Goal: Transaction & Acquisition: Purchase product/service

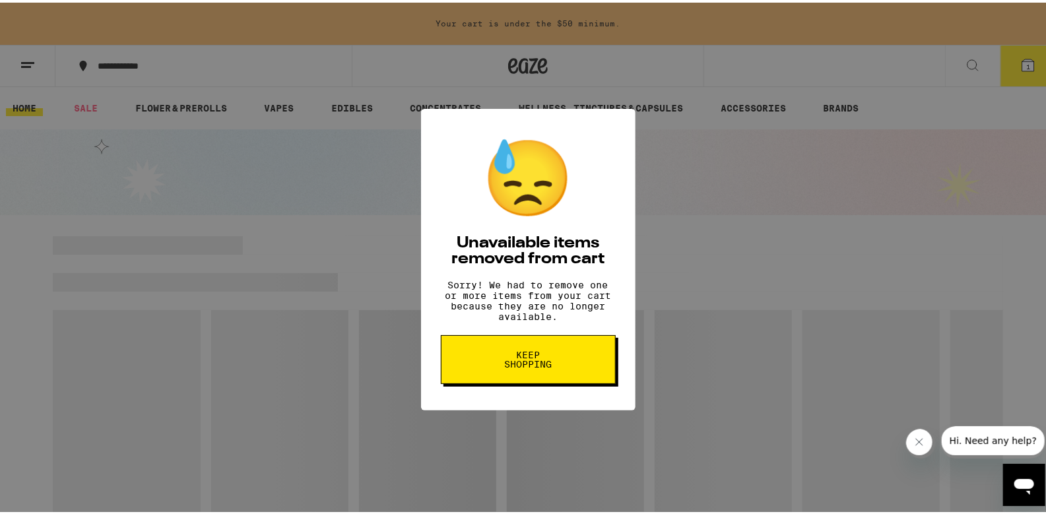
click at [560, 377] on button "Keep Shopping" at bounding box center [528, 357] width 175 height 49
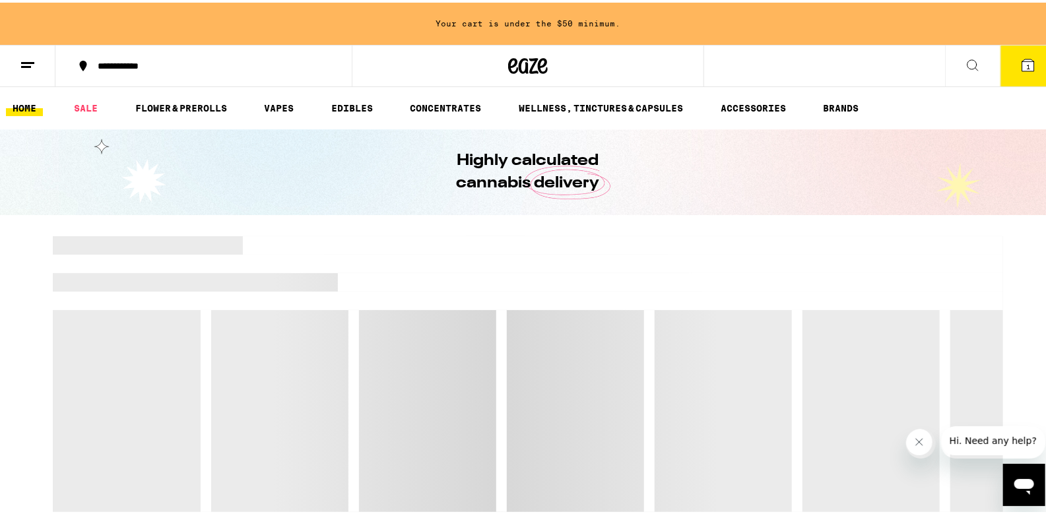
click at [1020, 69] on icon at bounding box center [1028, 63] width 16 height 16
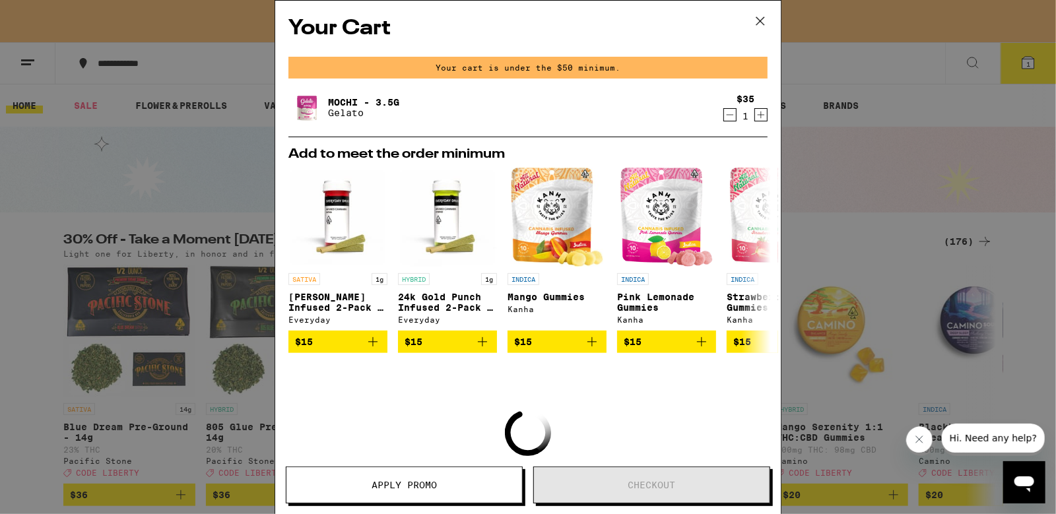
click at [724, 117] on icon "Decrement" at bounding box center [730, 115] width 12 height 16
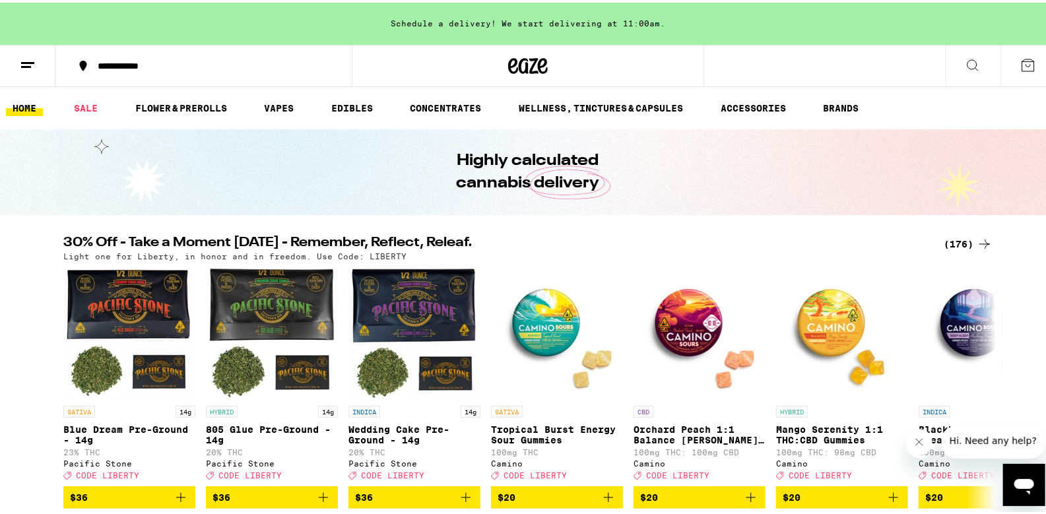
click at [959, 236] on div "(176)" at bounding box center [968, 242] width 49 height 16
